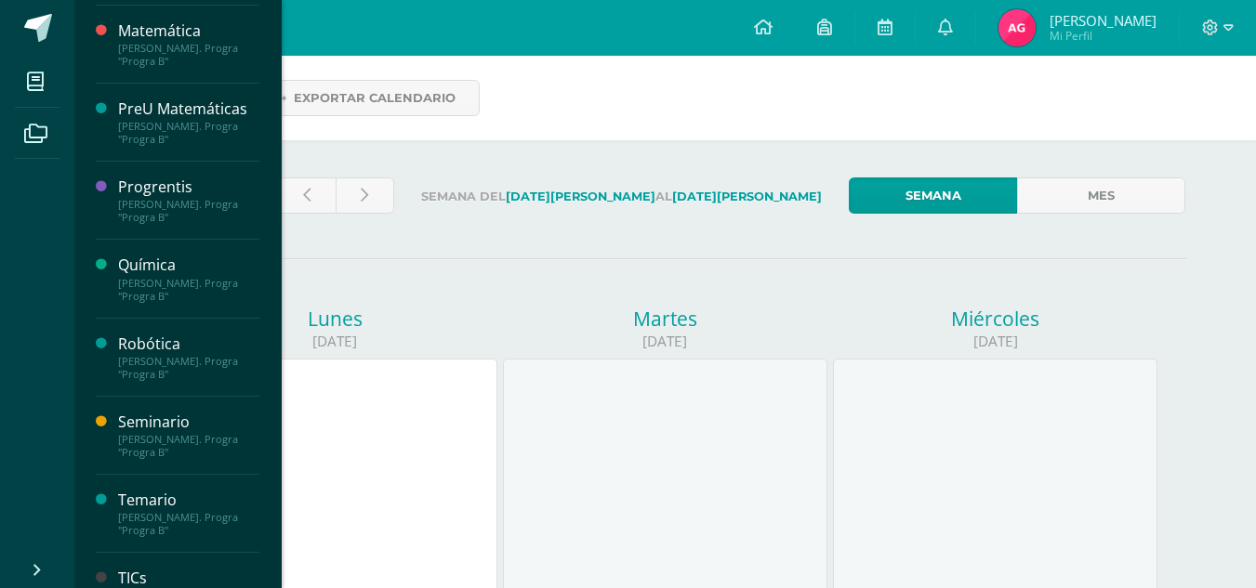
scroll to position [776, 0]
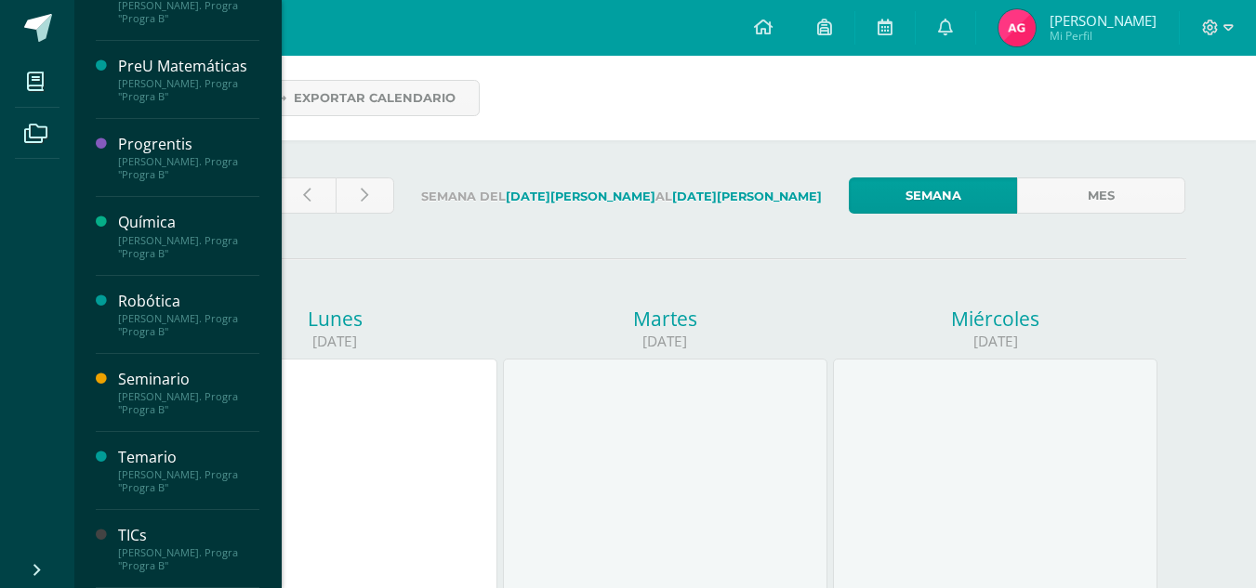
click at [147, 232] on div "Química" at bounding box center [188, 222] width 141 height 21
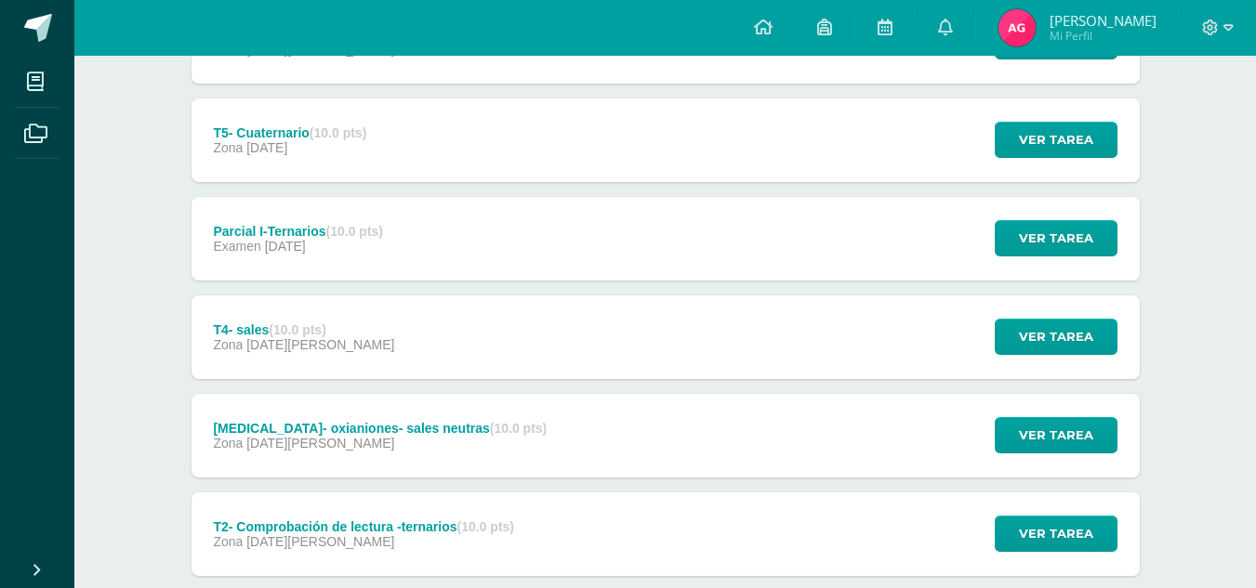
scroll to position [309, 0]
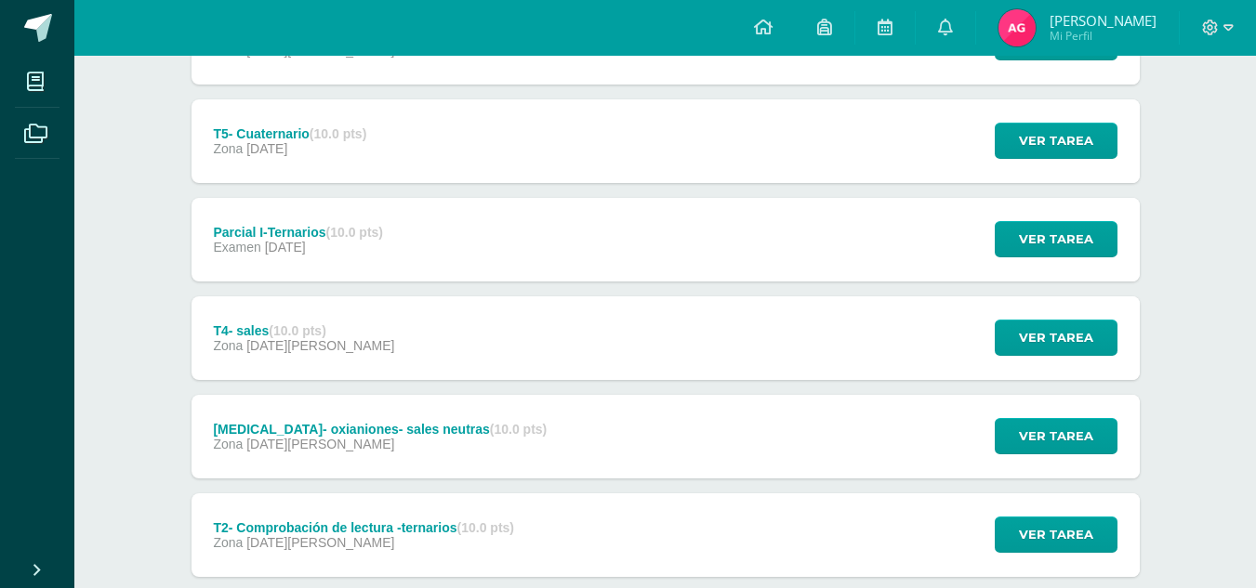
click at [327, 117] on div "T5- Cuaternario (10.0 pts) Zona 28 de Julio" at bounding box center [291, 141] width 198 height 84
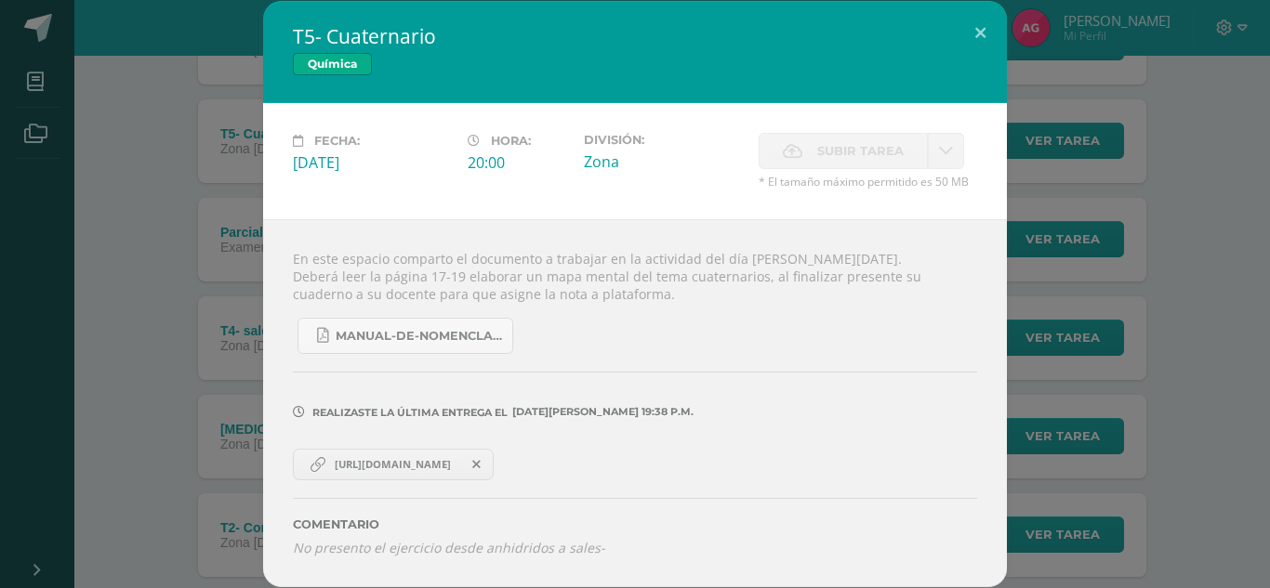
click at [362, 457] on span "https://docs.google.com/document/d/1E3zEZwNJSmPUus0n-rYgNe319b1_xIy51INmUBAEiUw…" at bounding box center [392, 464] width 135 height 15
click at [764, 297] on div "En este espacio comparto el documento a trabajar en la actividad del día de hoy…" at bounding box center [635, 402] width 744 height 367
click at [11, 190] on div "T5- Cuaternario Química Fecha: Lunes 28 de Julio Hora: 20:00 División: Zona Sub…" at bounding box center [634, 294] width 1255 height 586
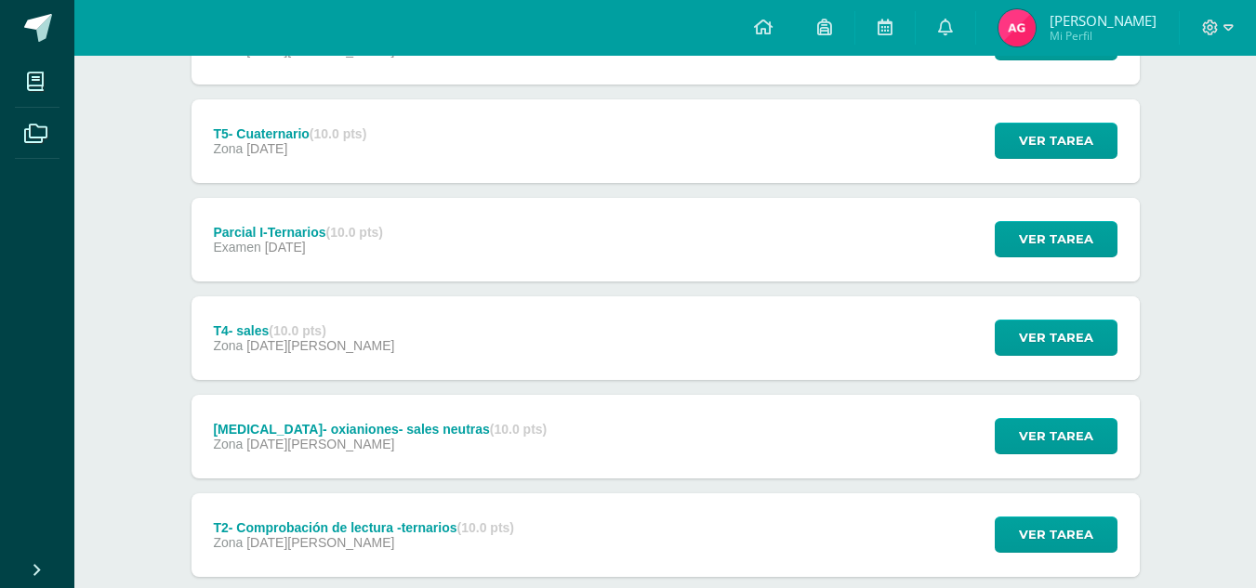
scroll to position [0, 0]
